Goal: Transaction & Acquisition: Purchase product/service

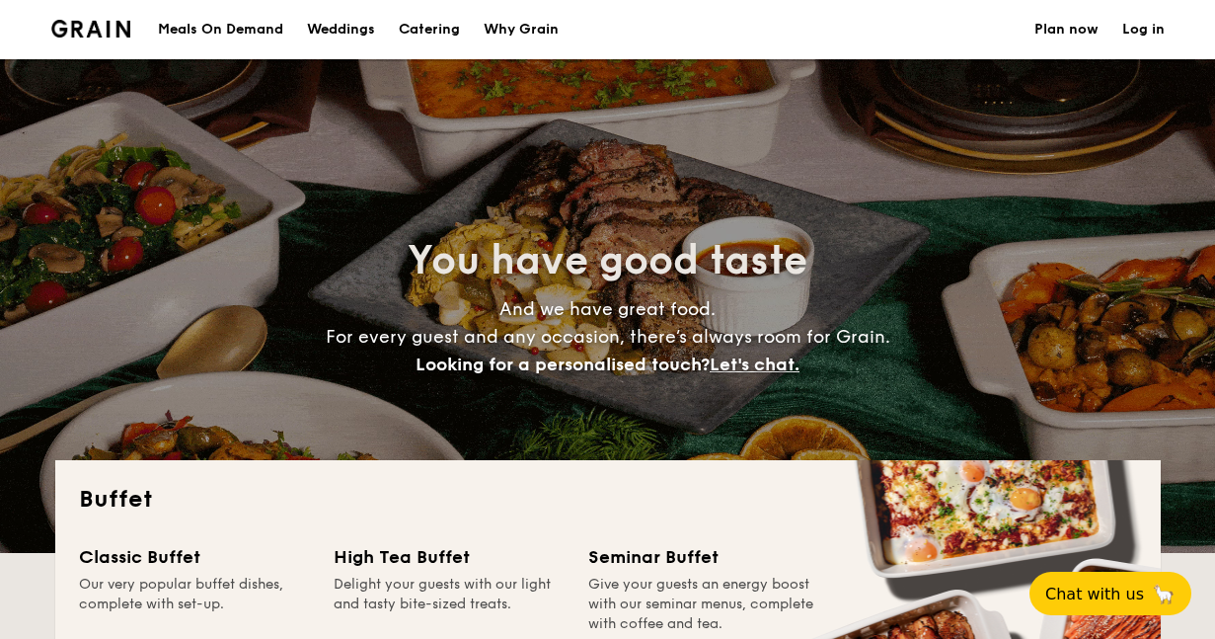
select select
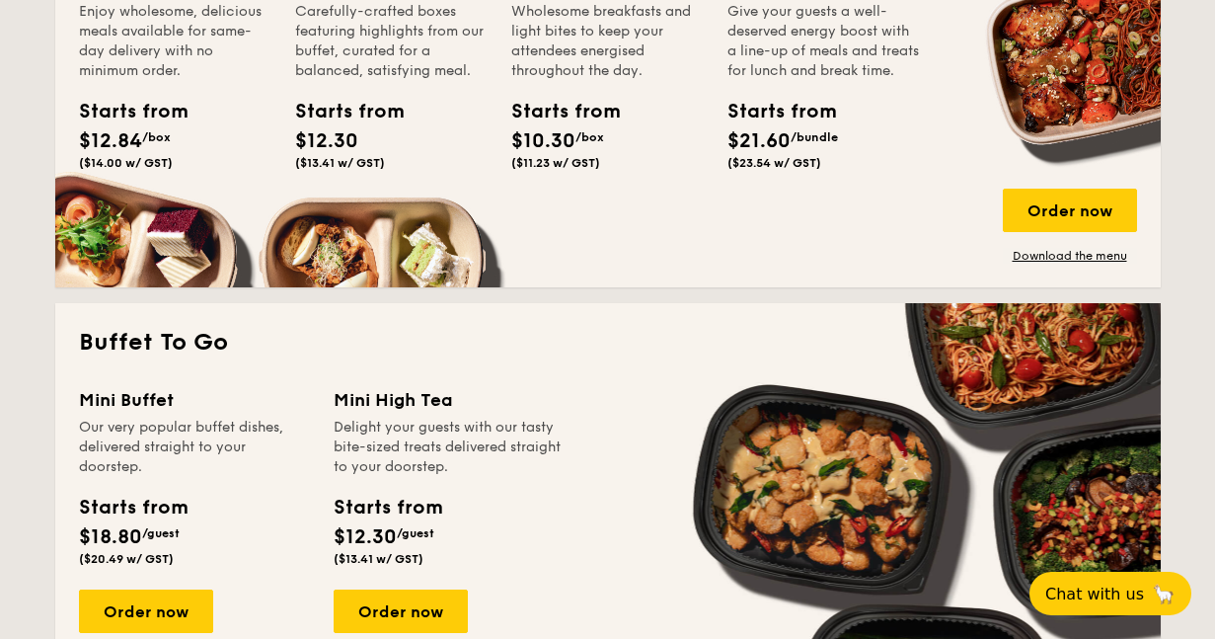
scroll to position [1053, 0]
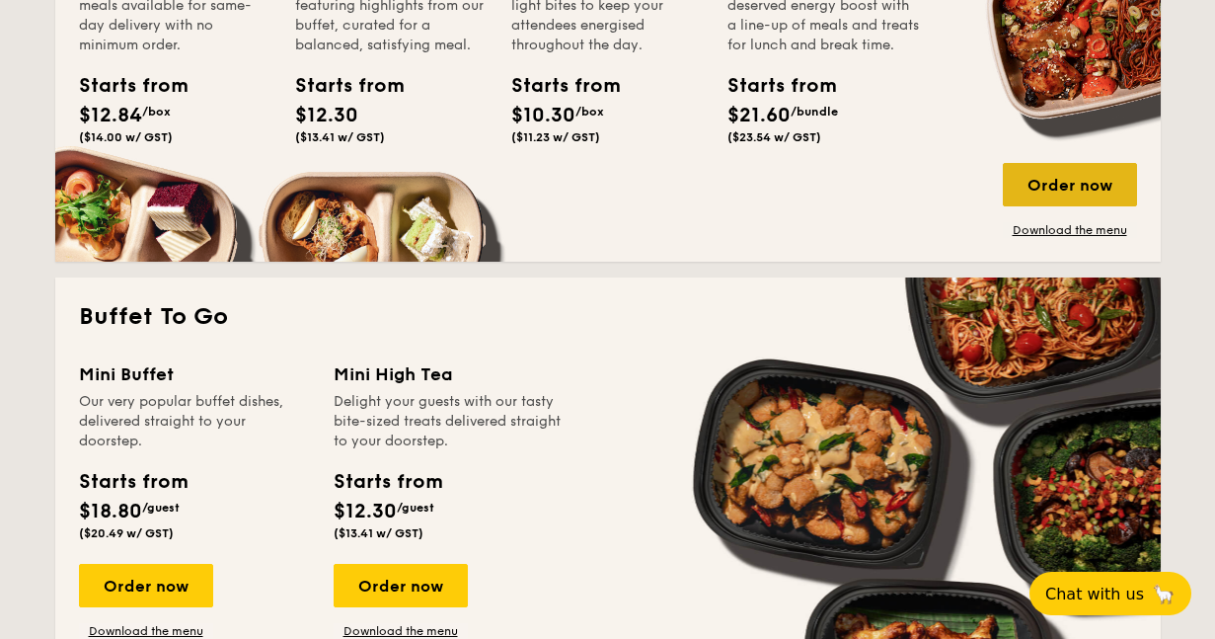
click at [1059, 192] on div "Order now" at bounding box center [1070, 184] width 134 height 43
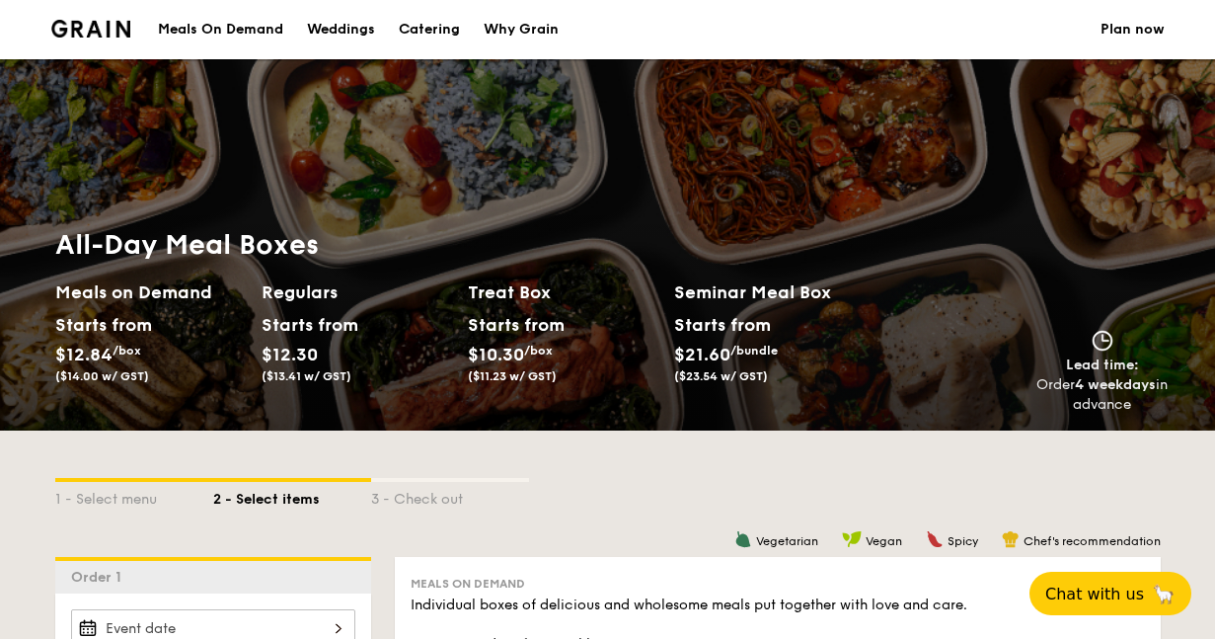
scroll to position [264, 0]
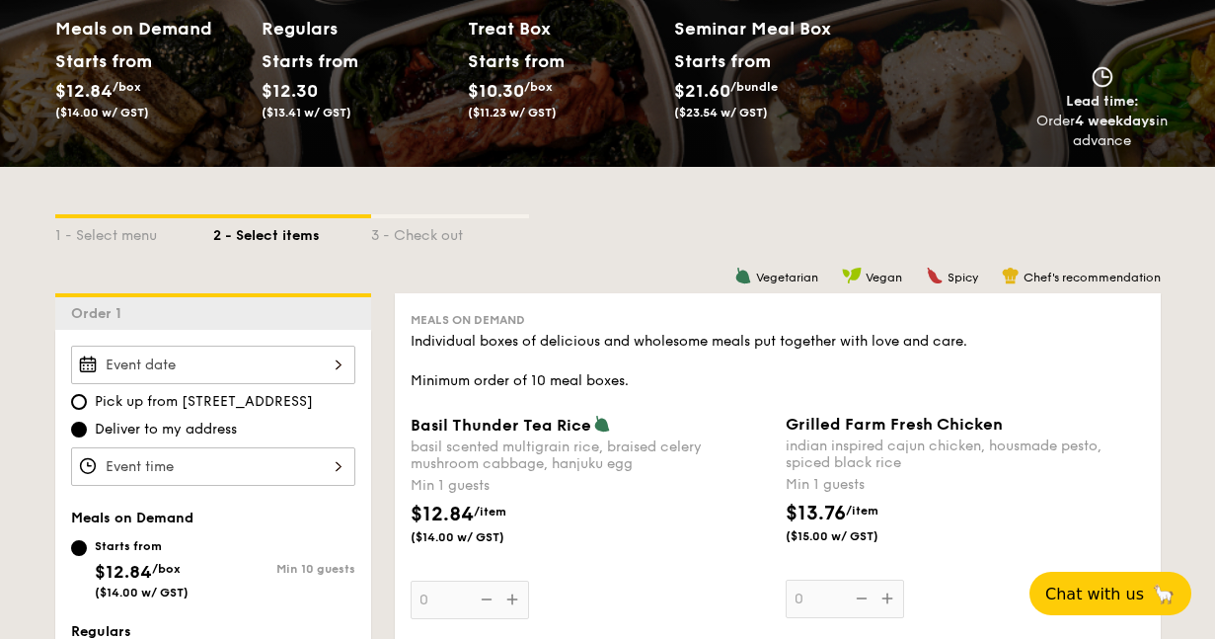
click at [290, 357] on div at bounding box center [213, 365] width 284 height 38
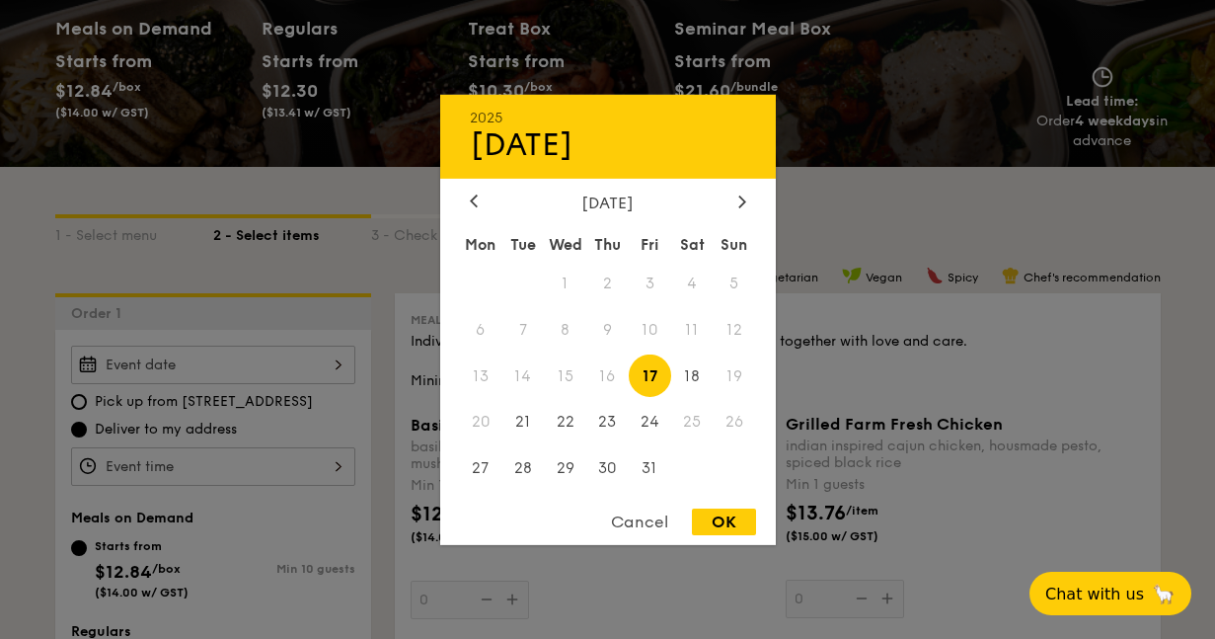
click at [754, 203] on div "[DATE]" at bounding box center [608, 201] width 336 height 19
click at [740, 190] on div "2025 Oct [DATE] Tue Wed Thu Fri Sat Sun 1 2 3 4 5 6 7 8 9 10 11 12 13 14 15 16 …" at bounding box center [608, 319] width 336 height 450
click at [734, 209] on div at bounding box center [742, 201] width 18 height 19
click at [732, 209] on div "[DATE]" at bounding box center [608, 201] width 276 height 19
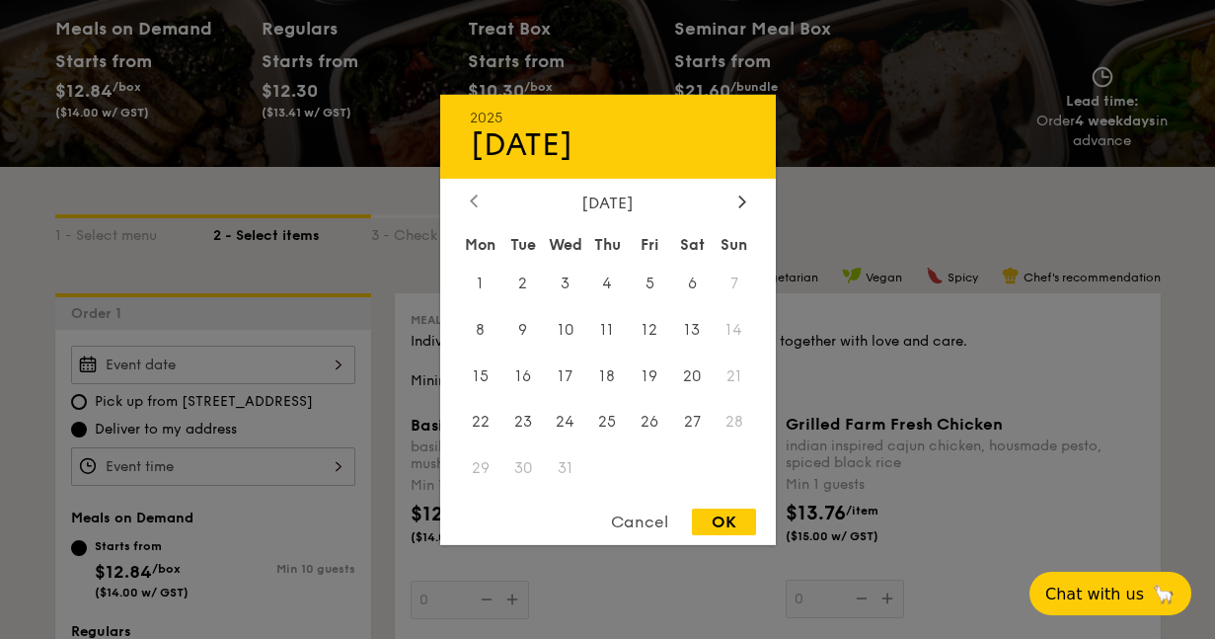
click at [465, 195] on div at bounding box center [474, 201] width 18 height 19
click at [604, 415] on span "20" at bounding box center [607, 422] width 42 height 42
click at [707, 531] on div "OK" at bounding box center [724, 521] width 64 height 27
type input "[DATE]"
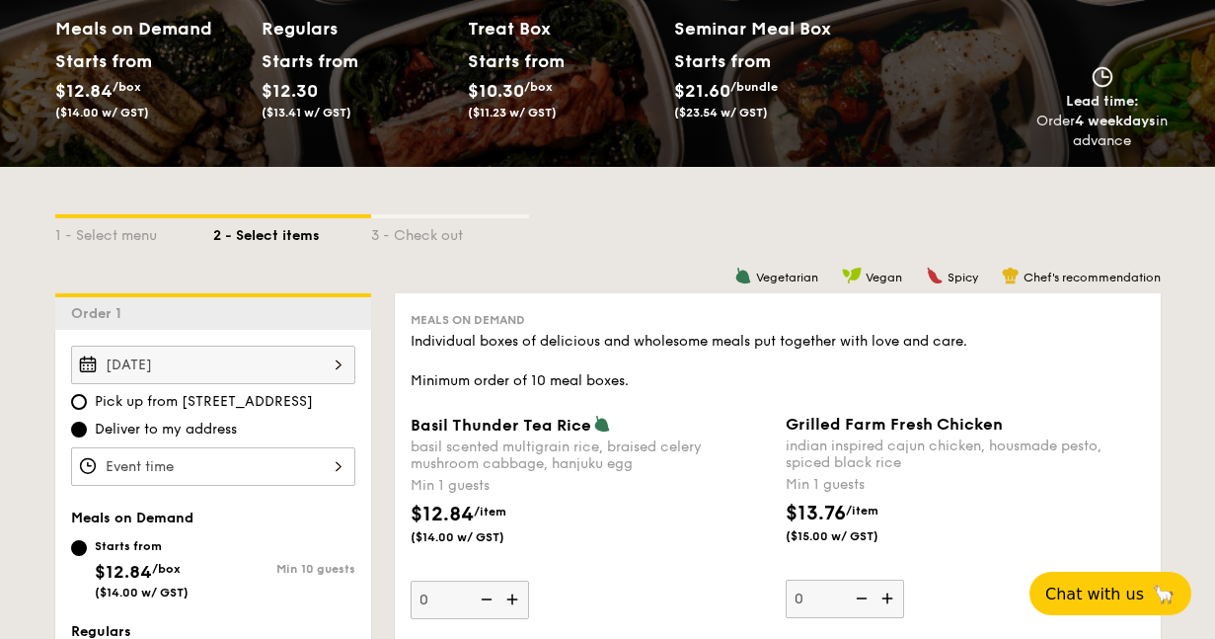
click at [284, 466] on div at bounding box center [213, 466] width 284 height 38
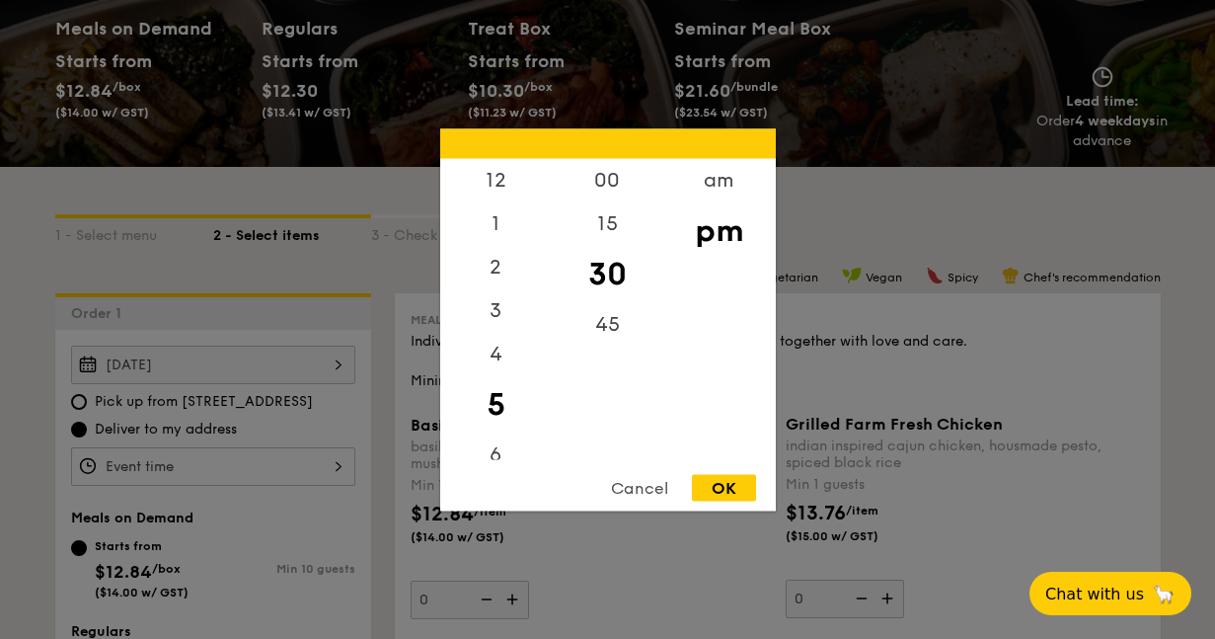
click at [379, 274] on div at bounding box center [607, 319] width 1215 height 639
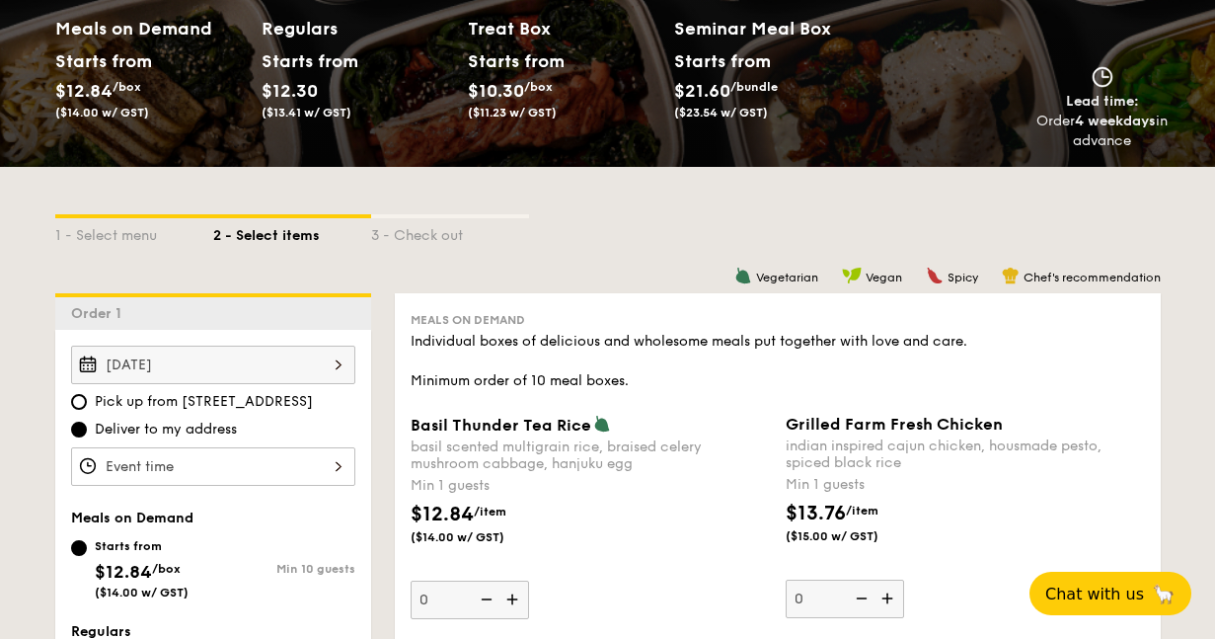
scroll to position [395, 0]
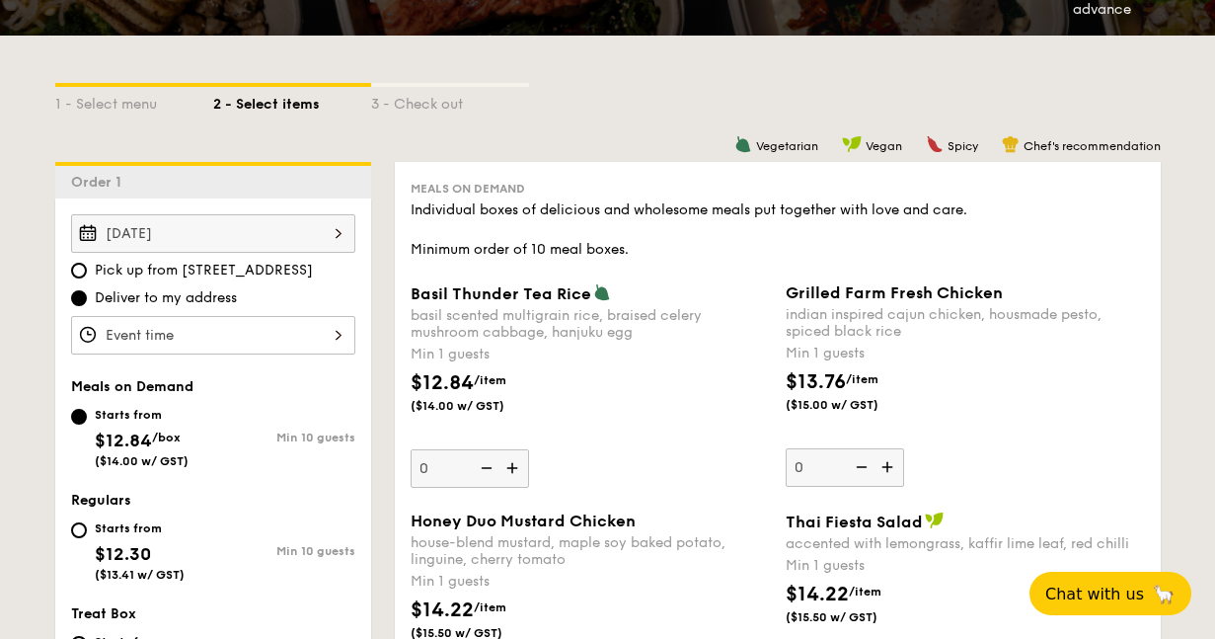
click at [188, 336] on div at bounding box center [213, 335] width 284 height 38
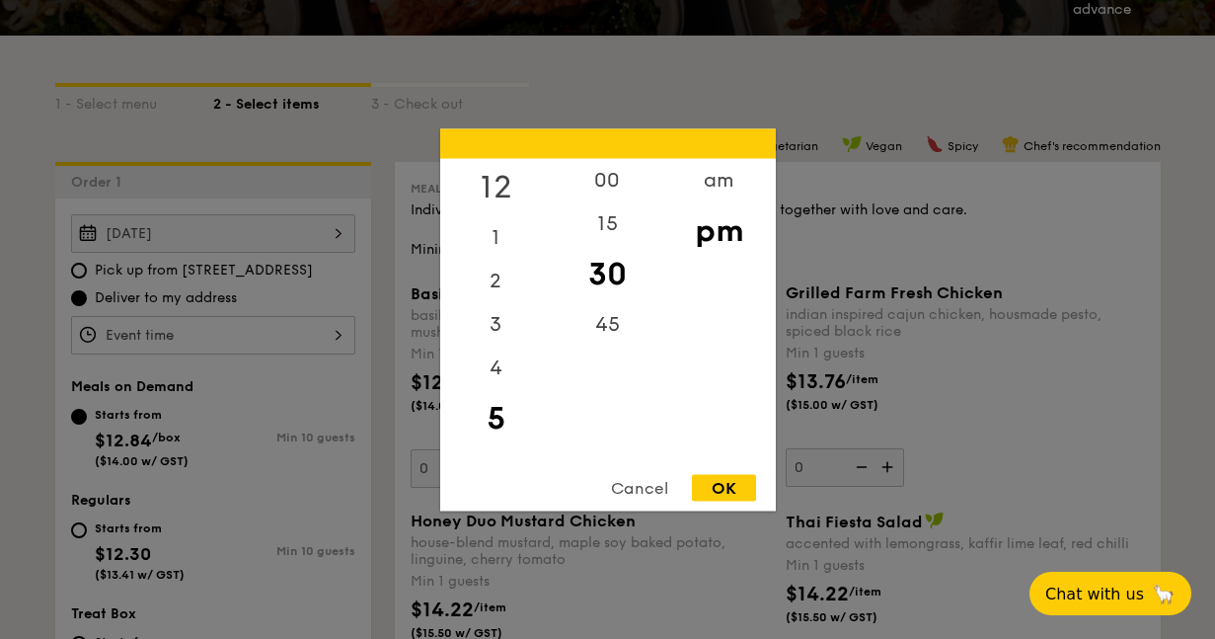
click at [480, 174] on div "12" at bounding box center [496, 186] width 112 height 57
click at [612, 180] on div "00" at bounding box center [608, 186] width 112 height 57
click at [729, 496] on div "OK" at bounding box center [724, 487] width 64 height 27
type input "12:00PM"
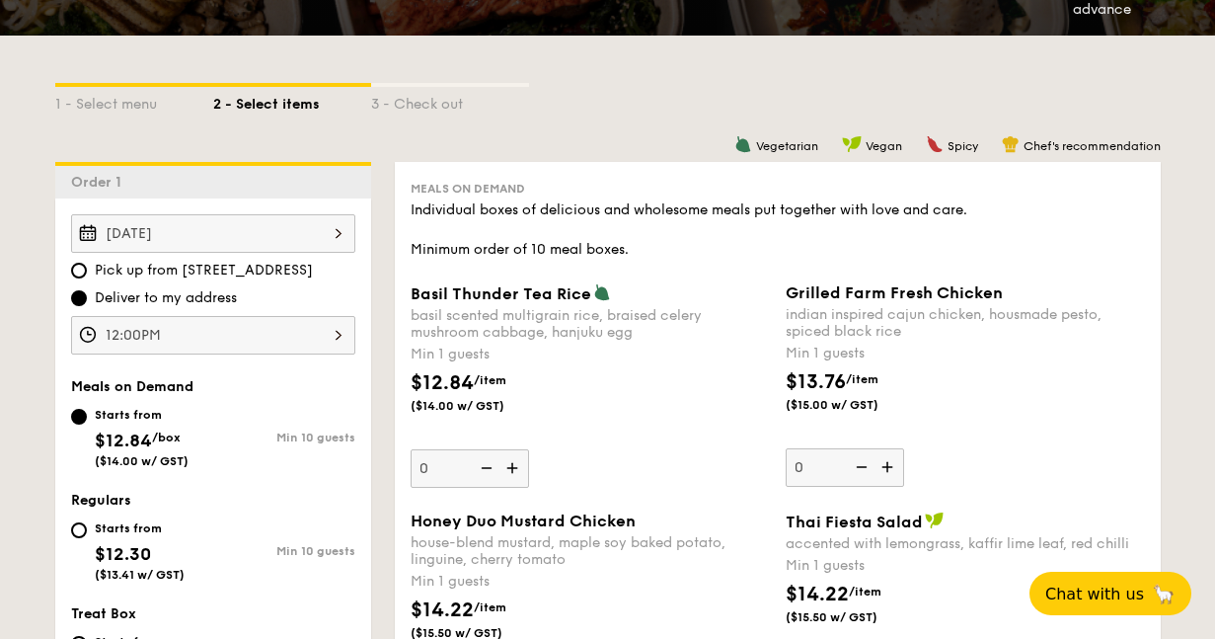
scroll to position [526, 0]
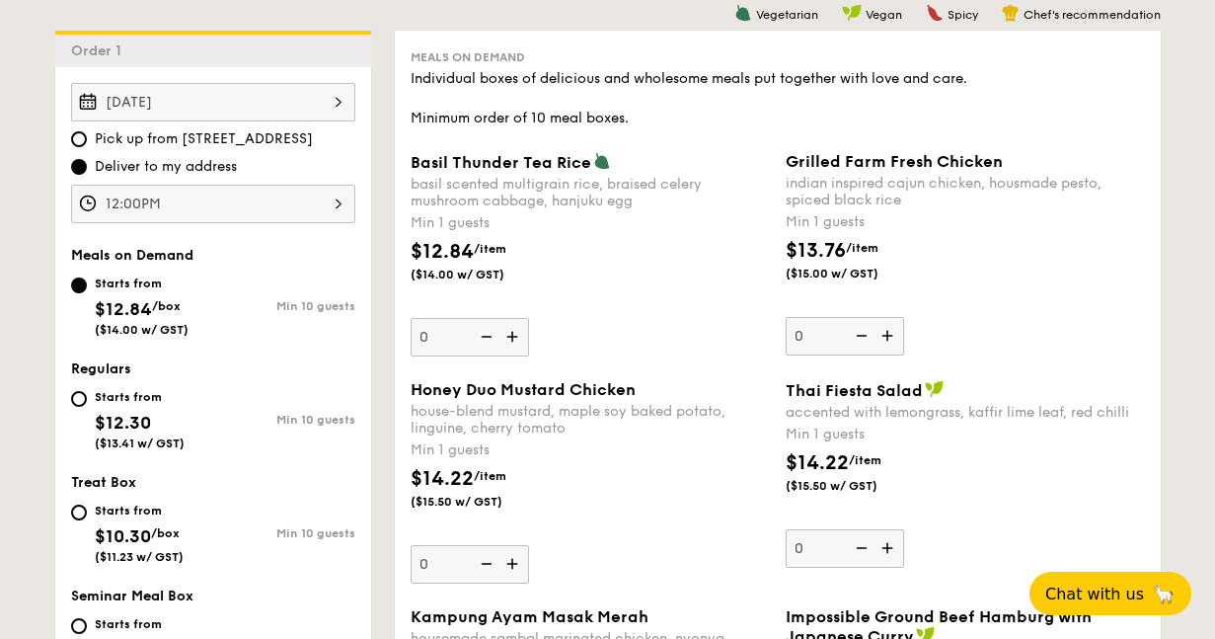
drag, startPoint x: 945, startPoint y: 199, endPoint x: 957, endPoint y: 205, distance: 13.2
click at [957, 205] on div "indian inspired cajun chicken, housmade pesto, spiced black rice" at bounding box center [965, 192] width 359 height 34
click at [904, 317] on input "0" at bounding box center [845, 336] width 118 height 38
click at [927, 225] on div "Min 1 guests" at bounding box center [965, 222] width 359 height 20
click at [904, 317] on input "0" at bounding box center [845, 336] width 118 height 38
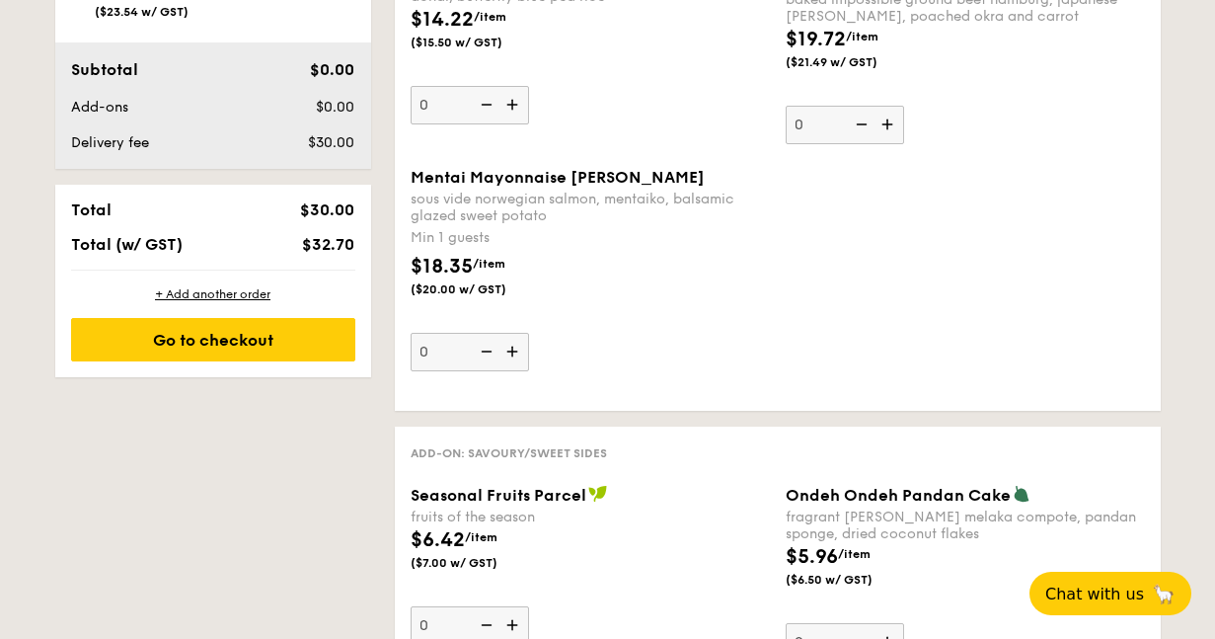
scroll to position [1053, 0]
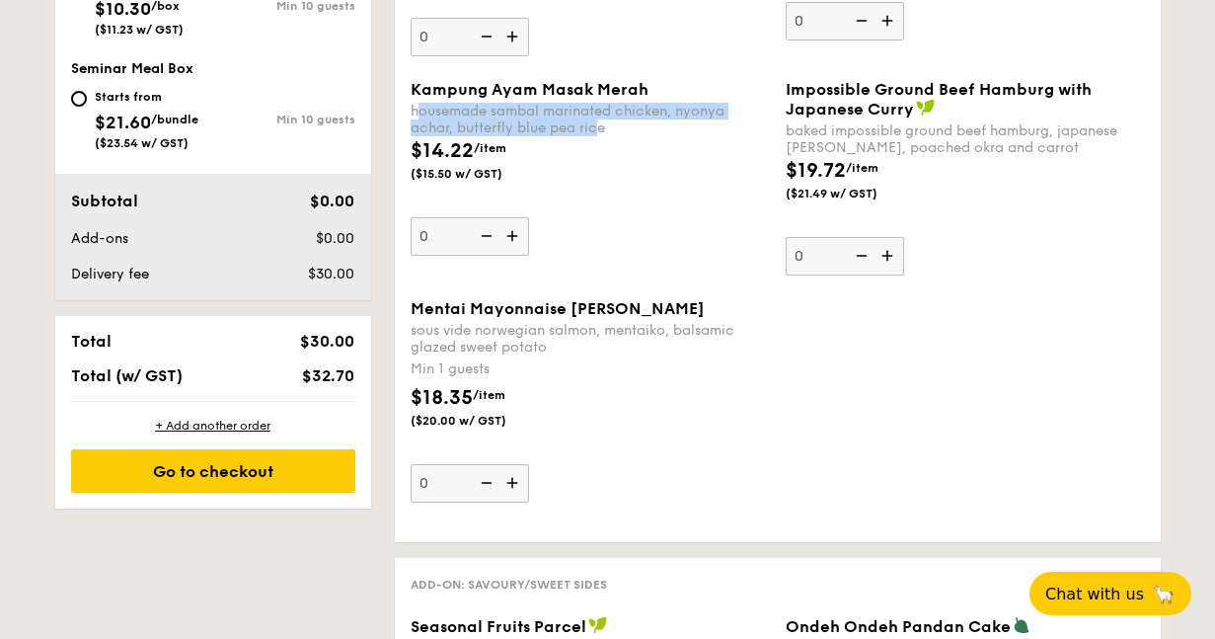
drag, startPoint x: 418, startPoint y: 113, endPoint x: 595, endPoint y: 132, distance: 178.8
click at [595, 132] on div "housemade sambal marinated chicken, nyonya achar, butterfly blue pea rice" at bounding box center [590, 120] width 359 height 34
click at [529, 217] on input "0" at bounding box center [470, 236] width 118 height 38
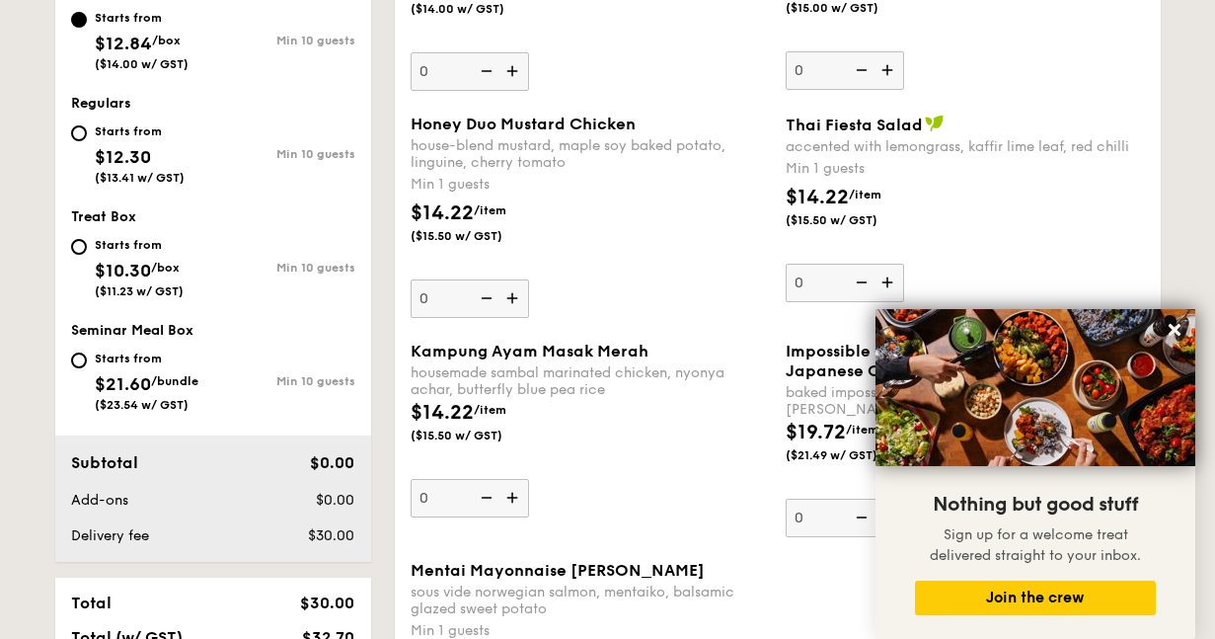
scroll to position [936, 0]
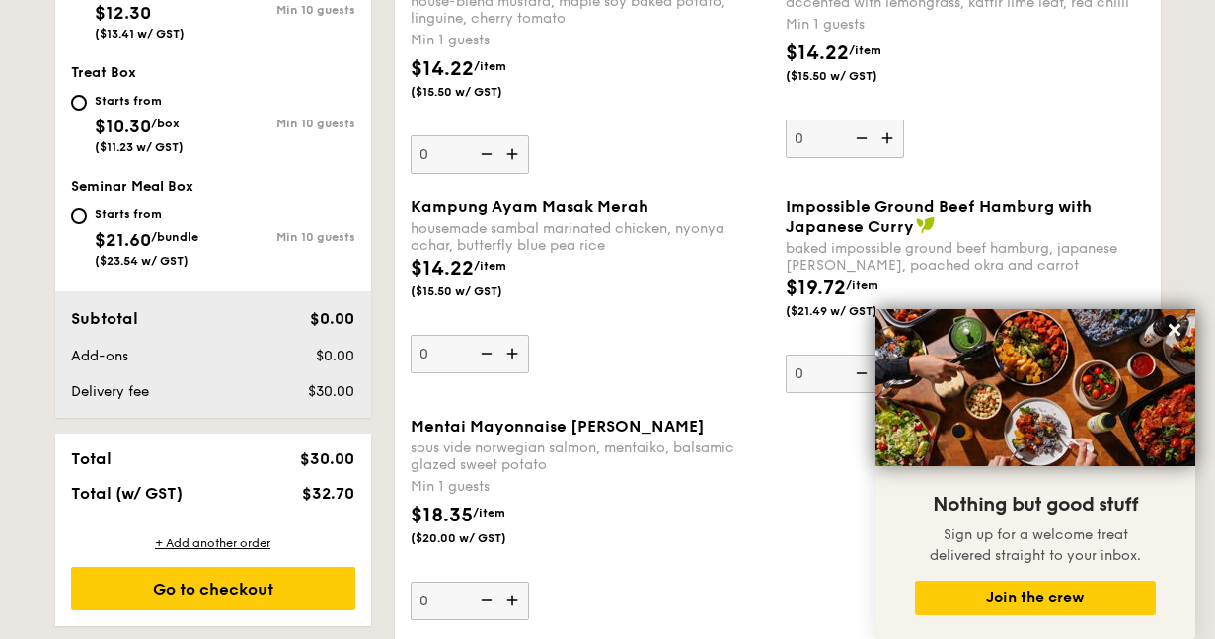
click at [104, 219] on div "Starts from" at bounding box center [147, 214] width 104 height 16
click at [87, 219] on input "Starts from $21.60 /bundle ($23.54 w/ GST) Min 10 guests" at bounding box center [79, 216] width 16 height 16
radio input "true"
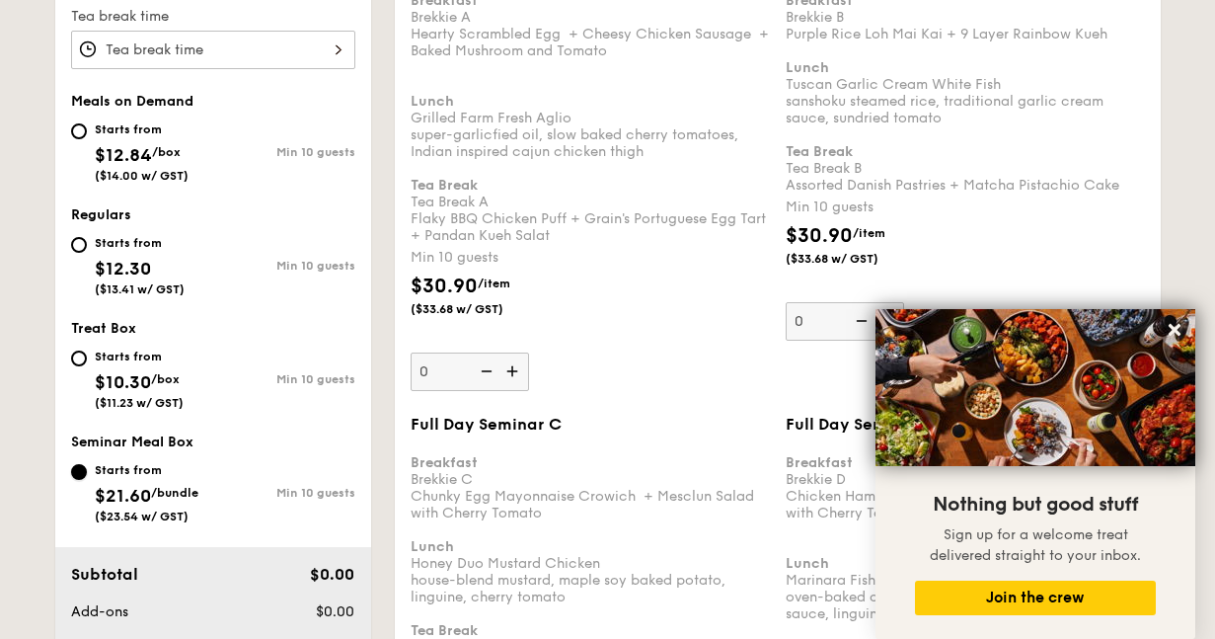
scroll to position [798, 0]
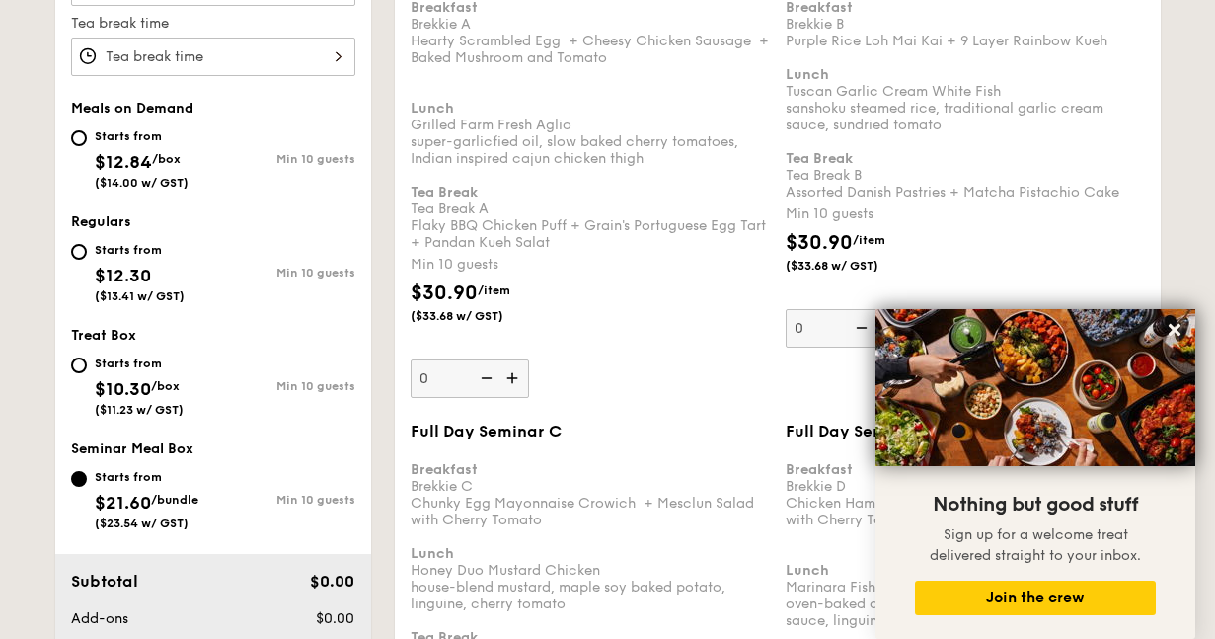
click at [71, 263] on div "Starts from $12.30 ($13.41 w/ GST)" at bounding box center [142, 270] width 142 height 65
click at [71, 260] on input "Starts from $12.30 ($13.41 w/ GST) Min 10 guests" at bounding box center [79, 252] width 16 height 16
radio input "true"
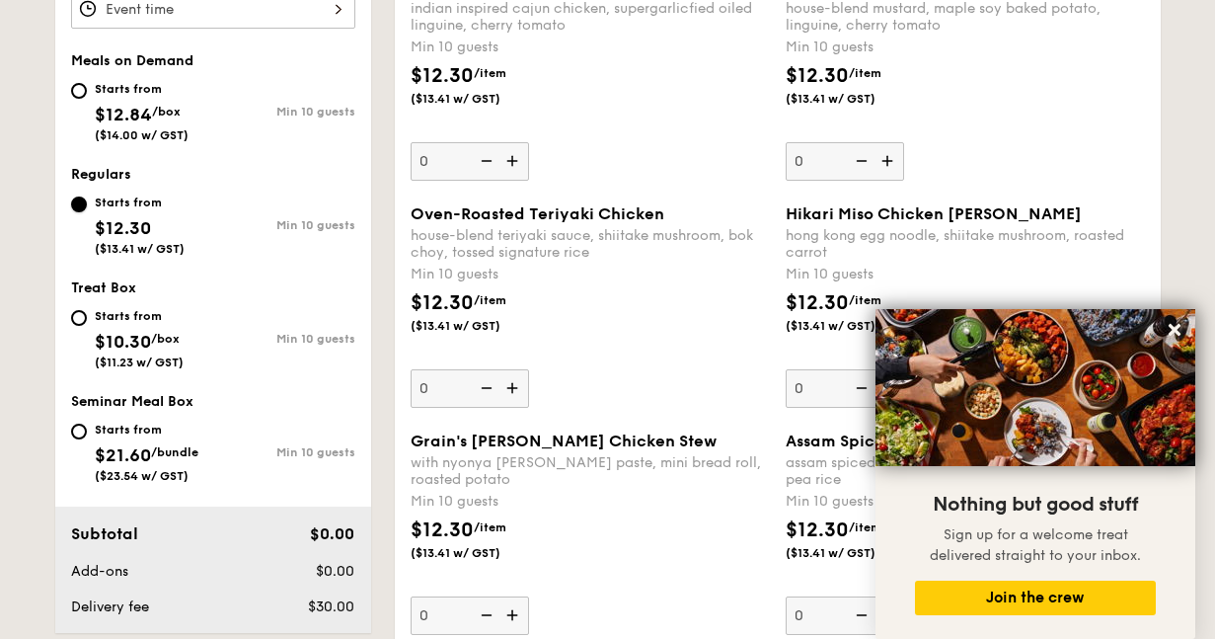
scroll to position [853, 0]
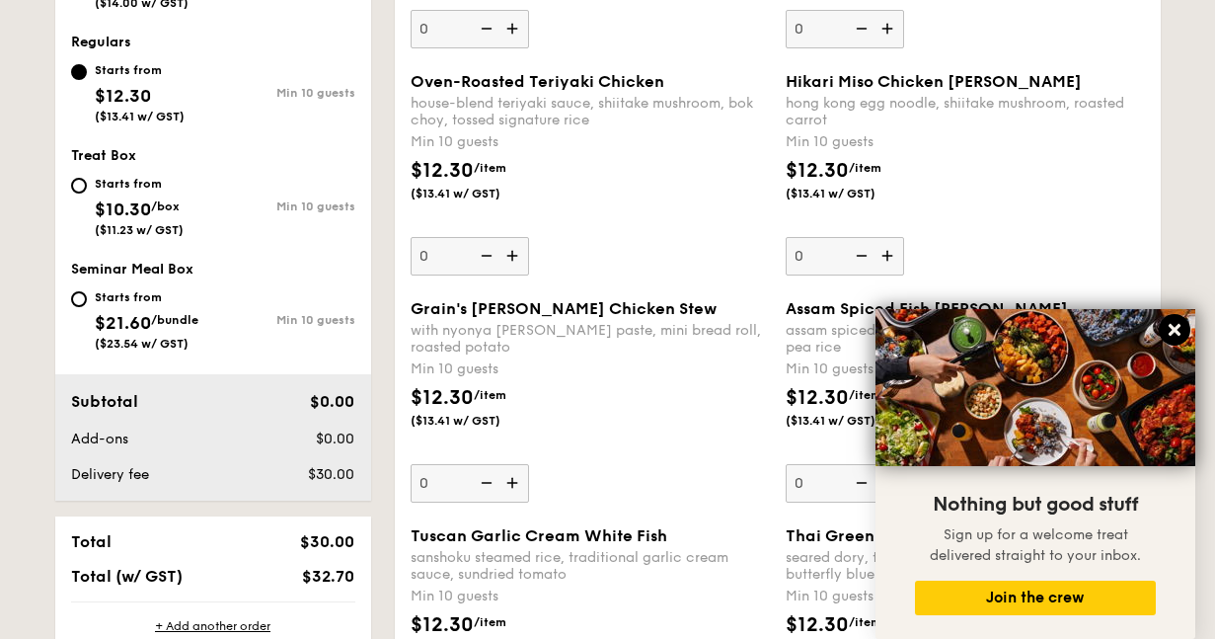
click at [1168, 326] on icon at bounding box center [1175, 330] width 18 height 18
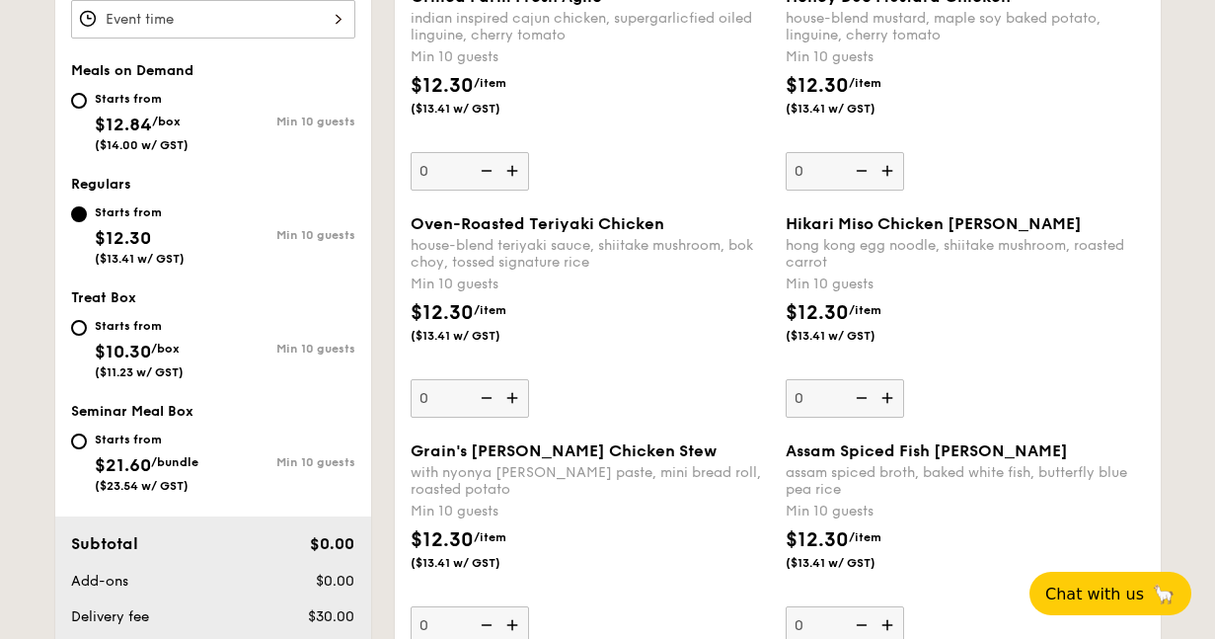
scroll to position [589, 0]
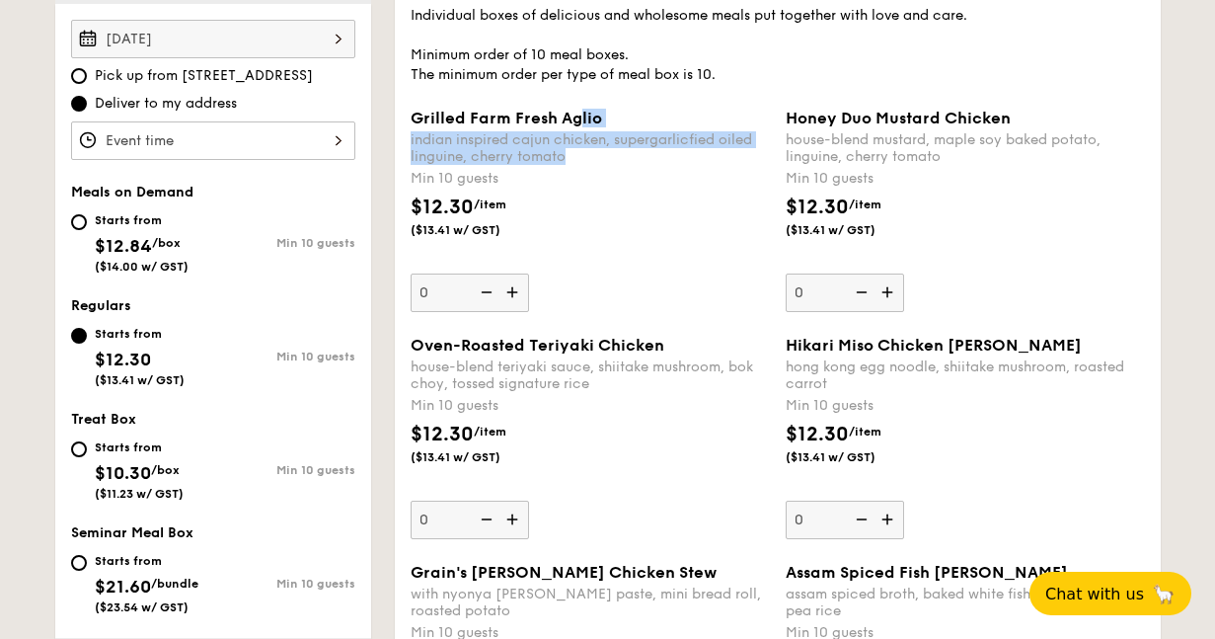
drag, startPoint x: 576, startPoint y: 119, endPoint x: 629, endPoint y: 151, distance: 62.0
click at [629, 151] on div "Grilled Farm Fresh Aglio indian inspired cajun chicken, supergarlicfied oiled l…" at bounding box center [590, 137] width 359 height 56
click at [629, 151] on div "indian inspired cajun chicken, supergarlicfied oiled linguine, cherry tomato" at bounding box center [590, 148] width 359 height 34
click at [529, 273] on input "0" at bounding box center [470, 292] width 118 height 38
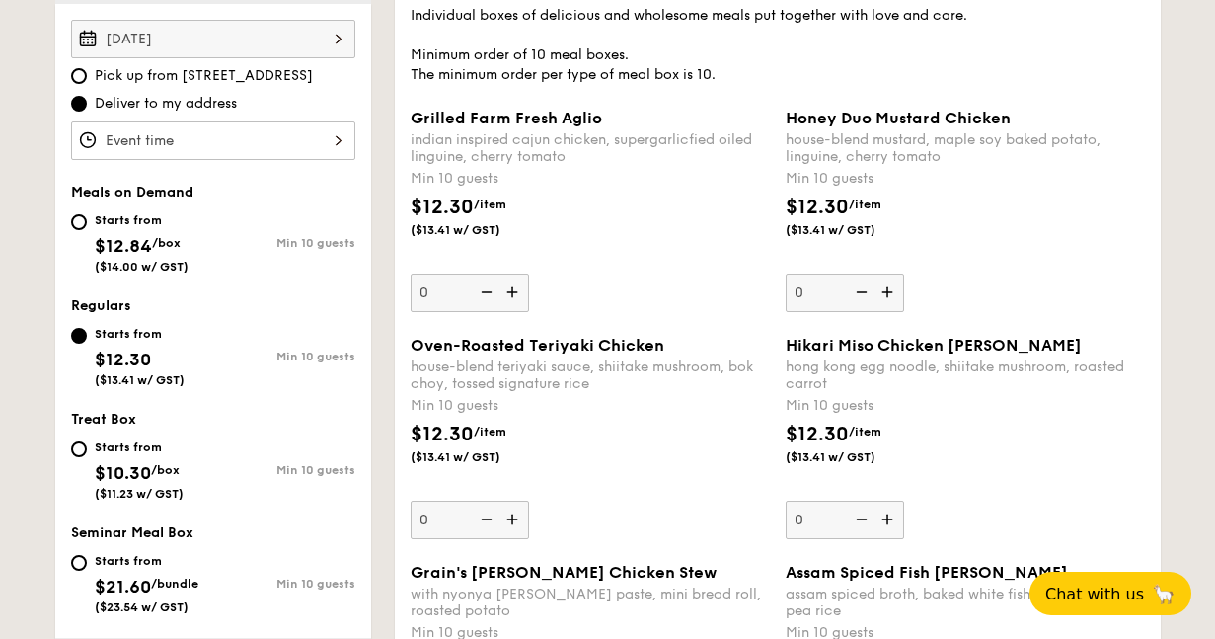
click at [627, 171] on div "Min 10 guests" at bounding box center [590, 179] width 359 height 20
click at [529, 273] on input "0" at bounding box center [470, 292] width 118 height 38
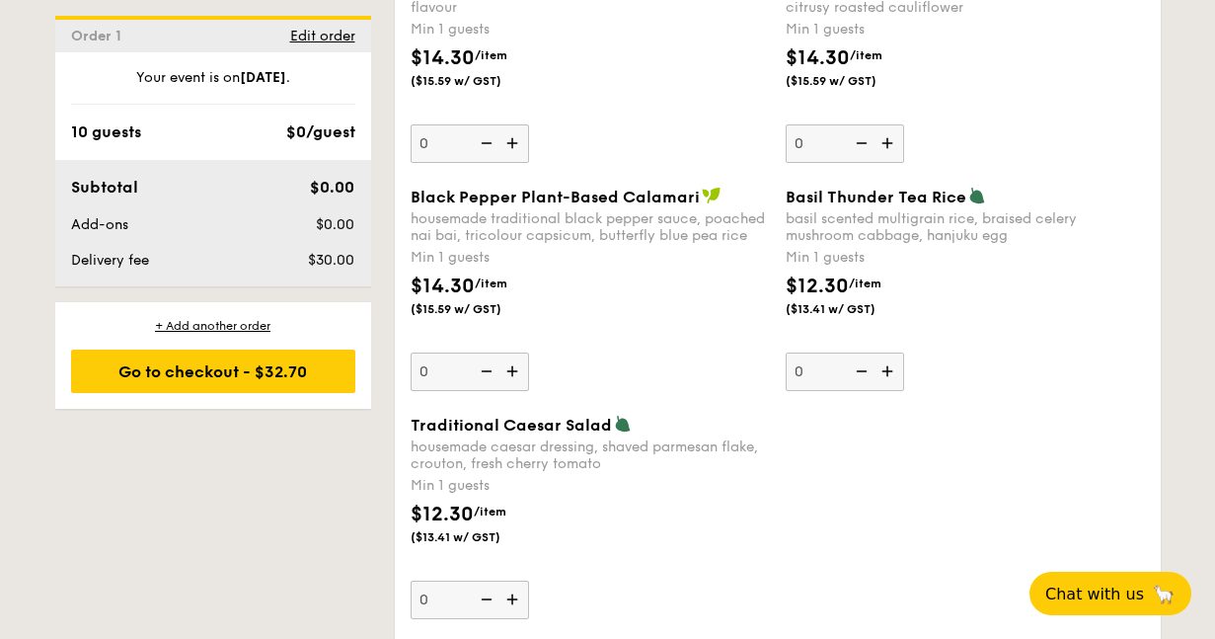
scroll to position [2432, 0]
